Goal: Task Accomplishment & Management: Complete application form

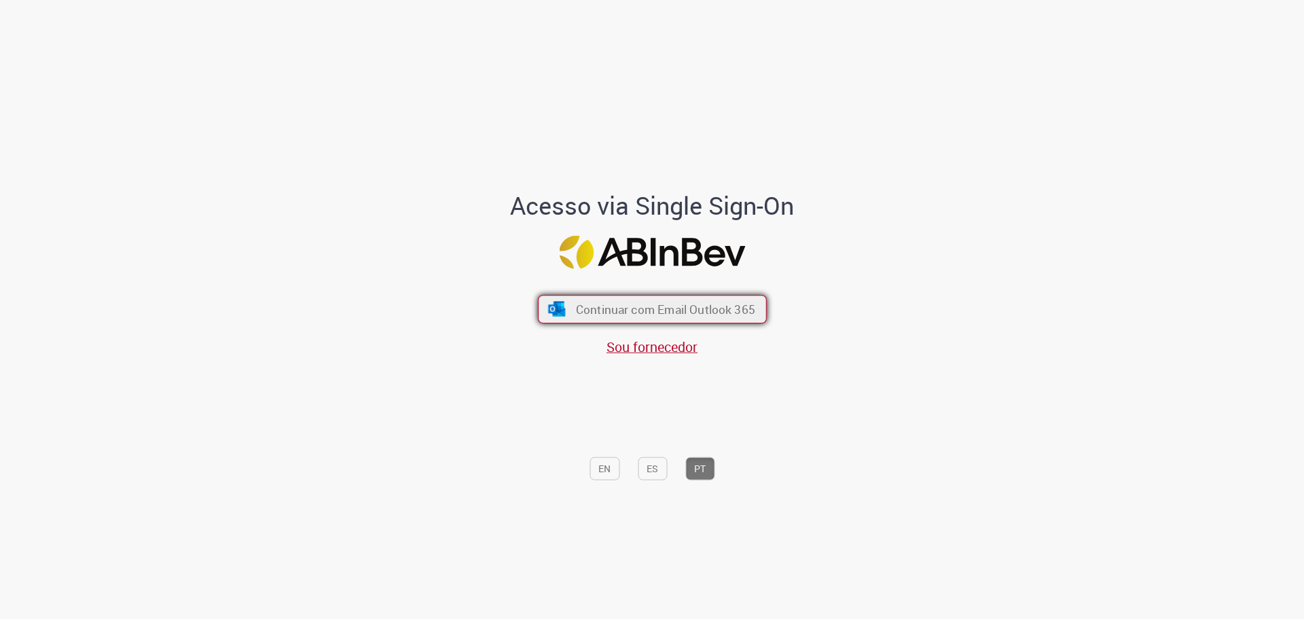
click at [665, 316] on span "Continuar com Email Outlook 365" at bounding box center [664, 309] width 179 height 16
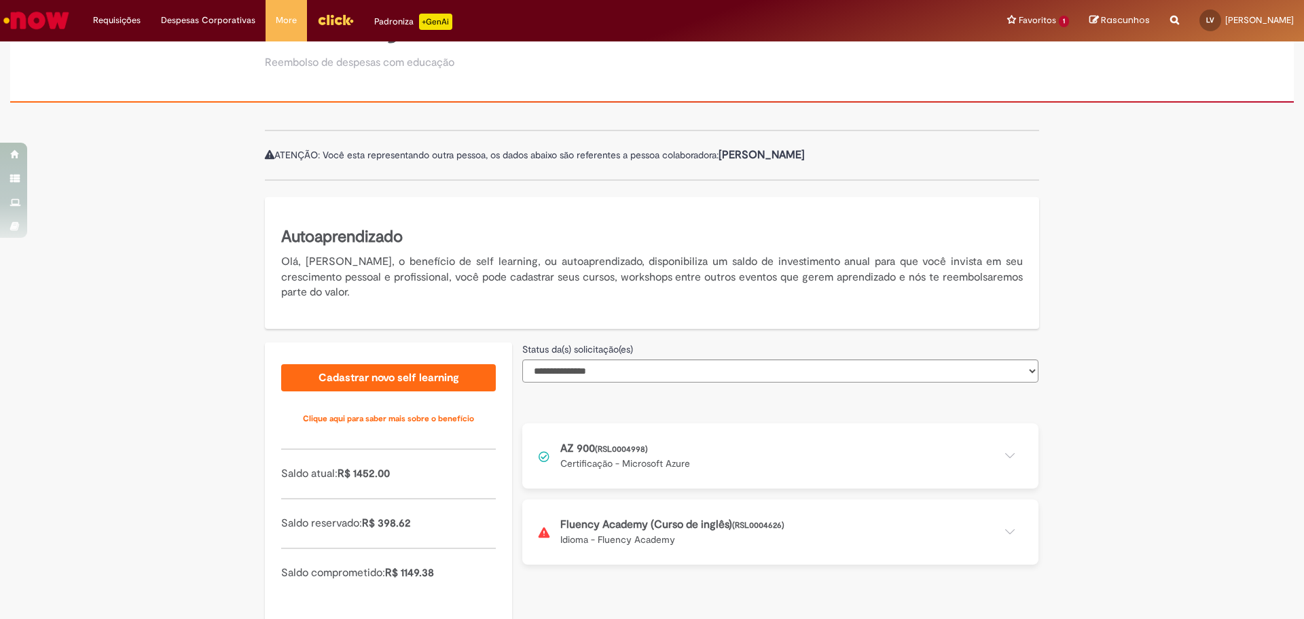
scroll to position [114, 0]
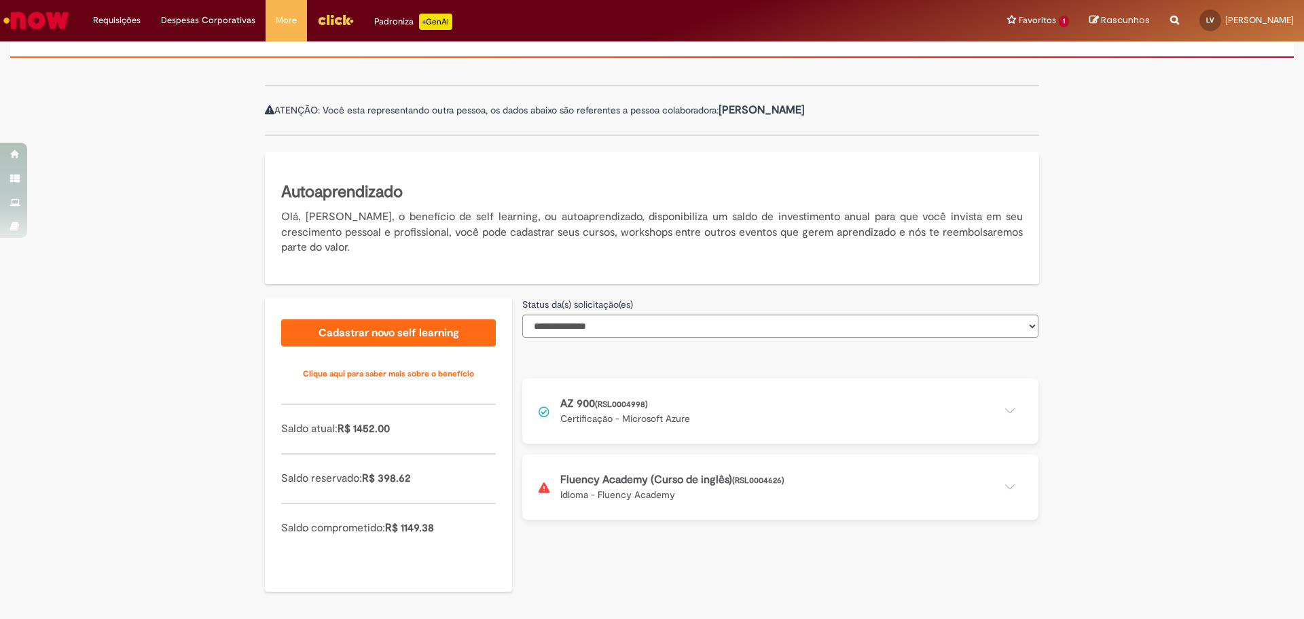
click at [672, 493] on button at bounding box center [780, 486] width 516 height 65
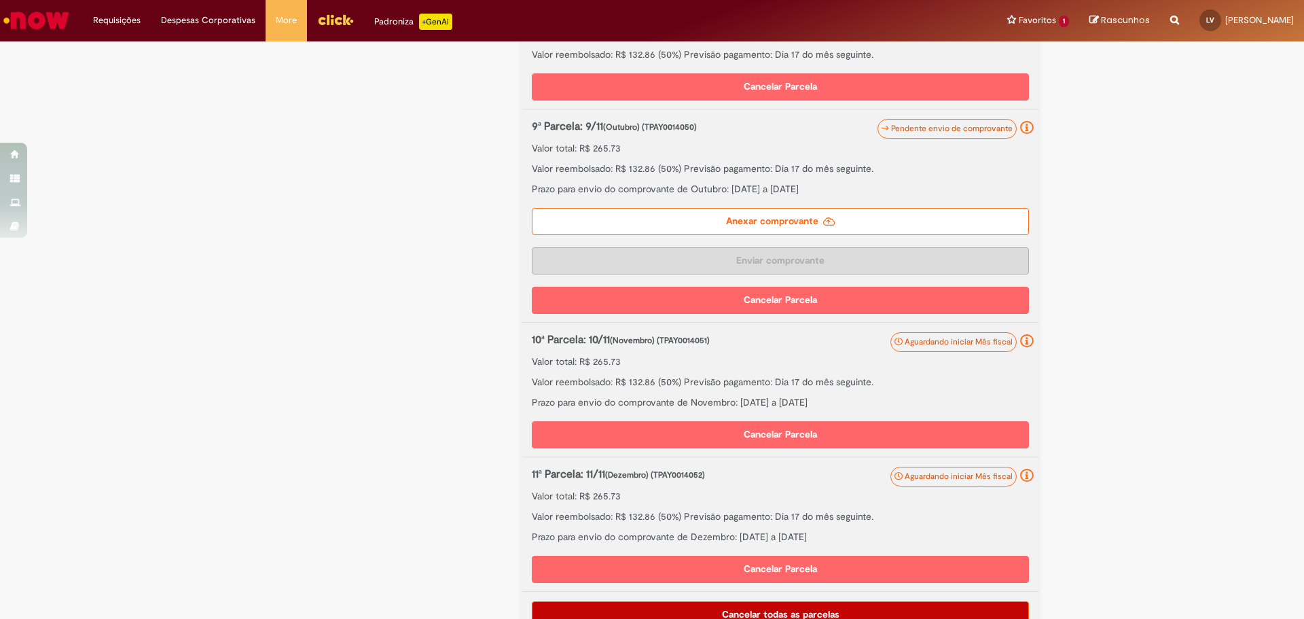
scroll to position [1268, 0]
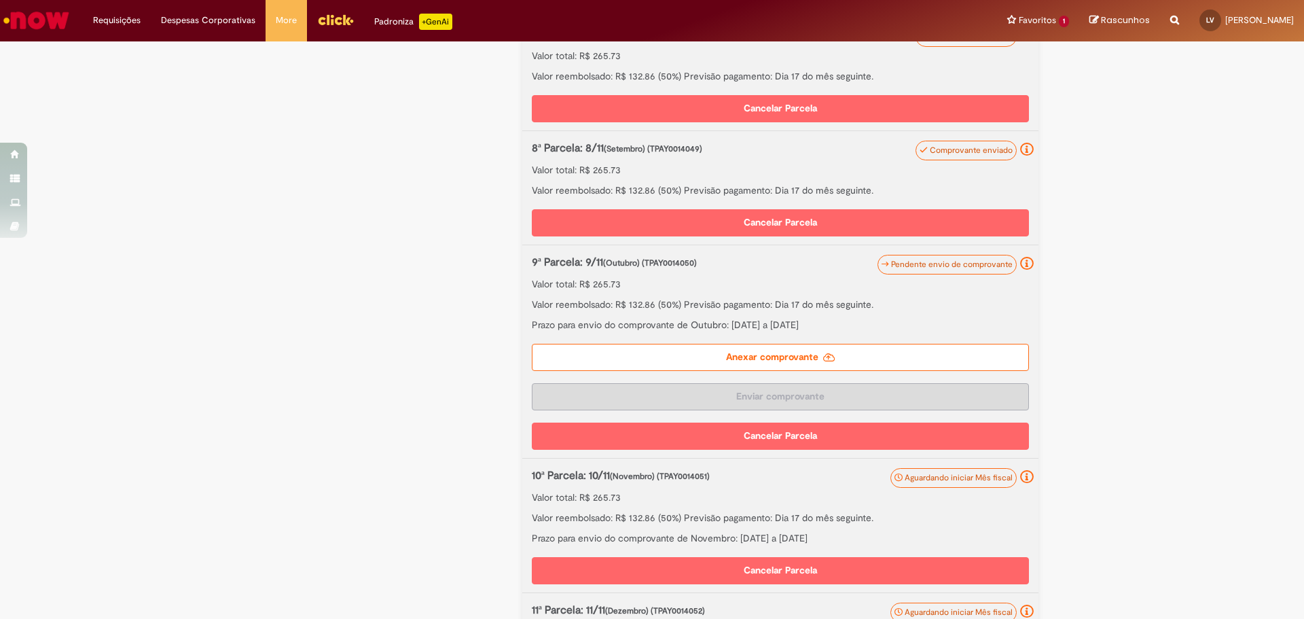
click at [724, 356] on label "Anexar comprovante" at bounding box center [780, 357] width 497 height 27
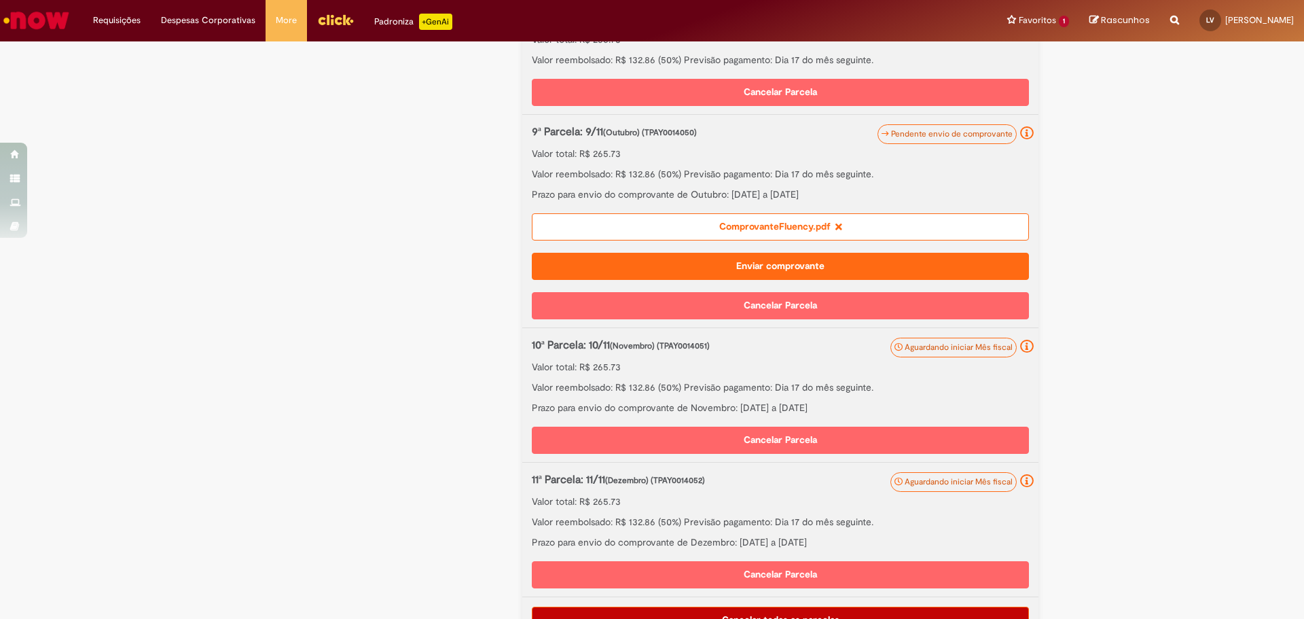
scroll to position [1365, 0]
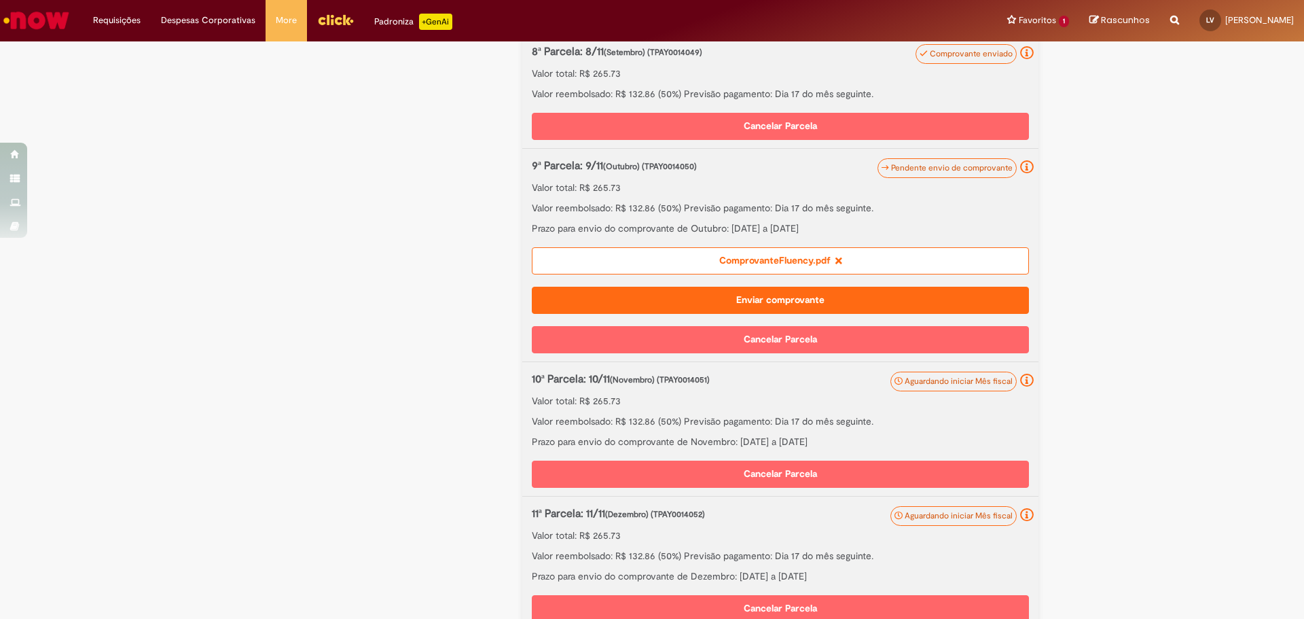
click at [743, 303] on button "Enviar comprovante" at bounding box center [780, 300] width 497 height 27
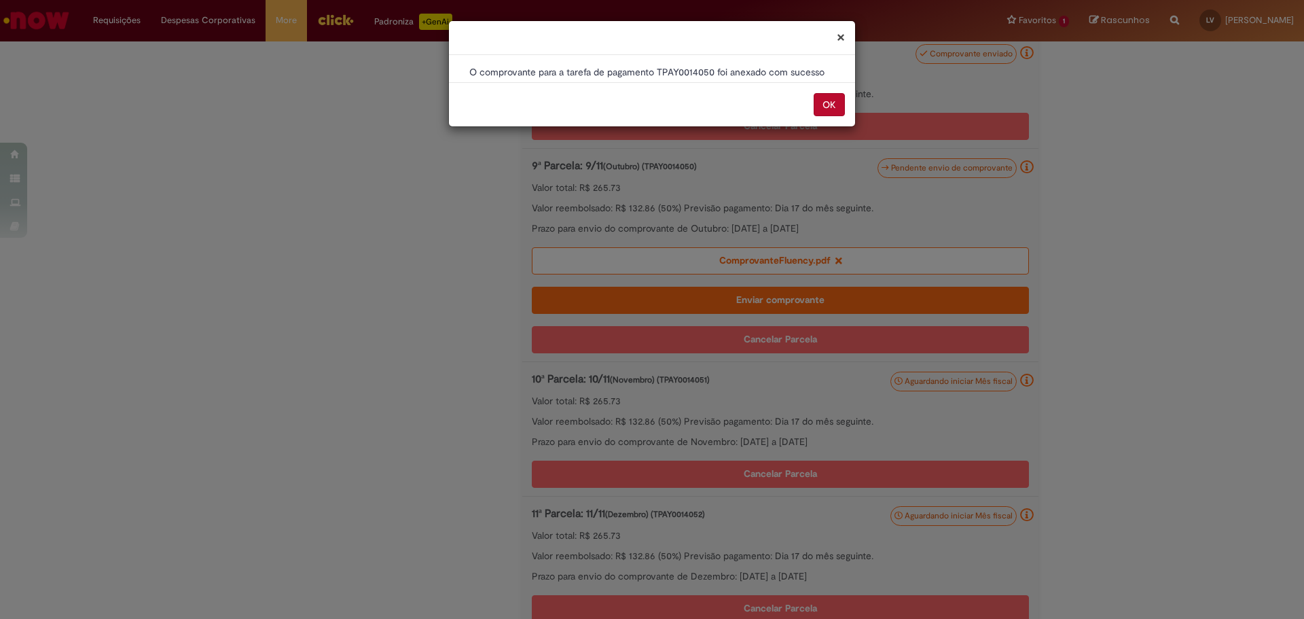
click at [834, 106] on button "OK" at bounding box center [828, 104] width 31 height 23
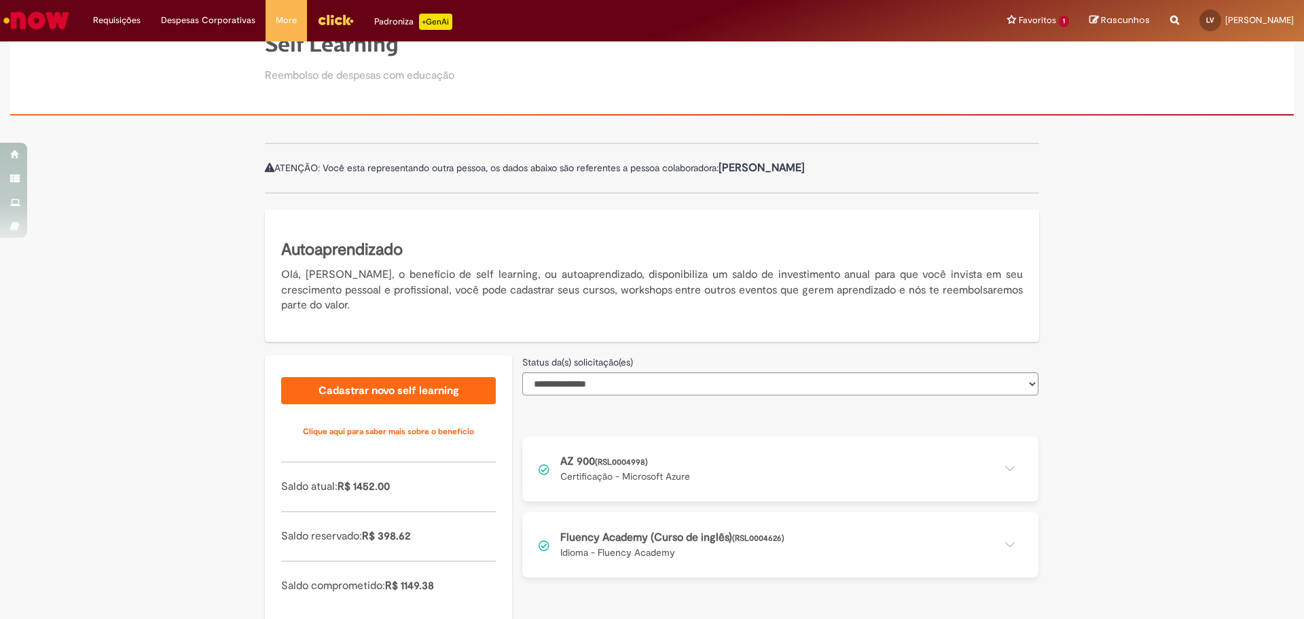
scroll to position [114, 0]
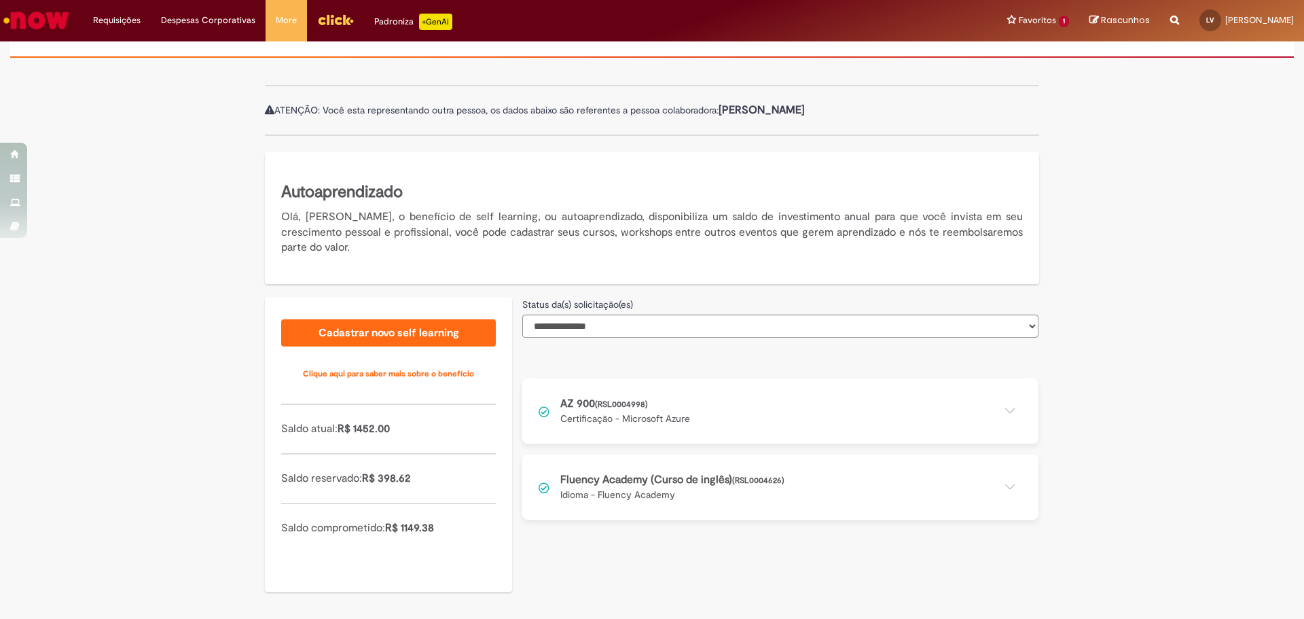
click at [758, 485] on button at bounding box center [780, 486] width 516 height 65
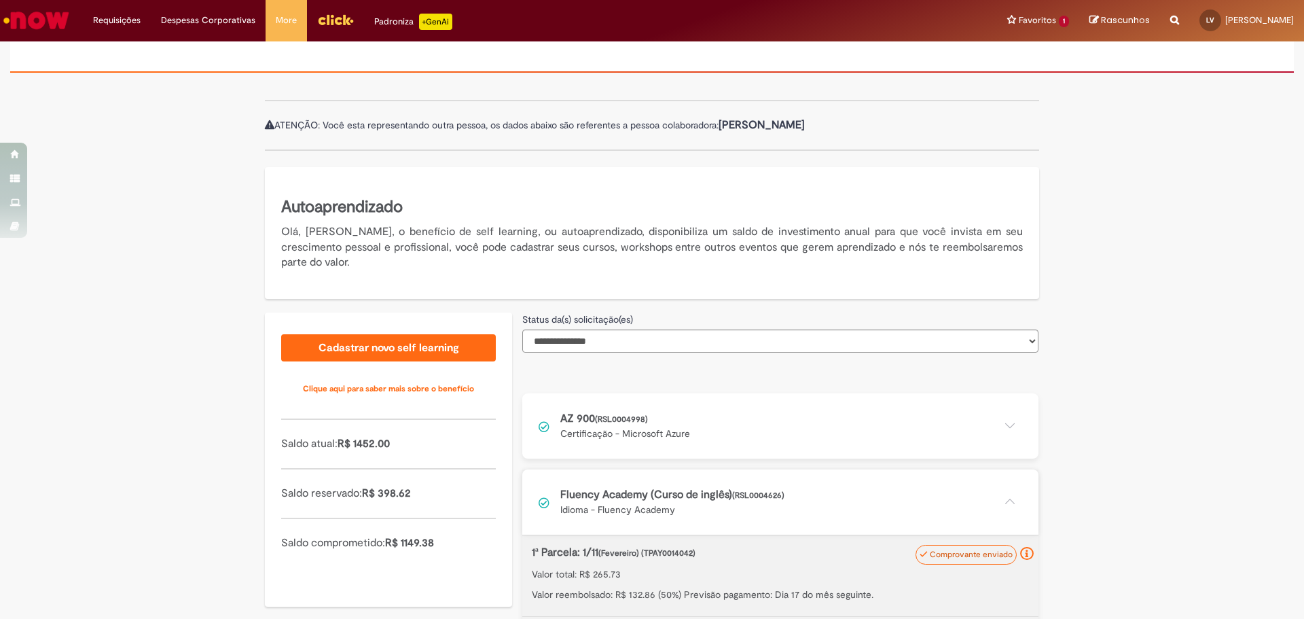
scroll to position [0, 0]
